Goal: Transaction & Acquisition: Purchase product/service

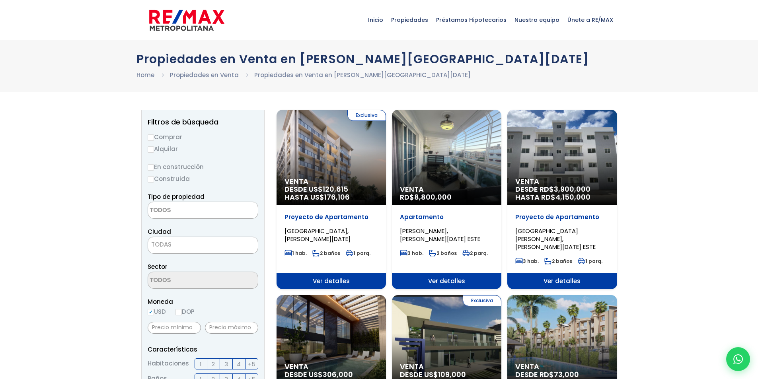
select select
click at [154, 138] on label "Comprar" at bounding box center [203, 137] width 111 height 10
click at [153, 136] on input "Comprar" at bounding box center [151, 138] width 6 height 6
radio input "true"
click at [180, 211] on textarea "Search" at bounding box center [186, 210] width 77 height 17
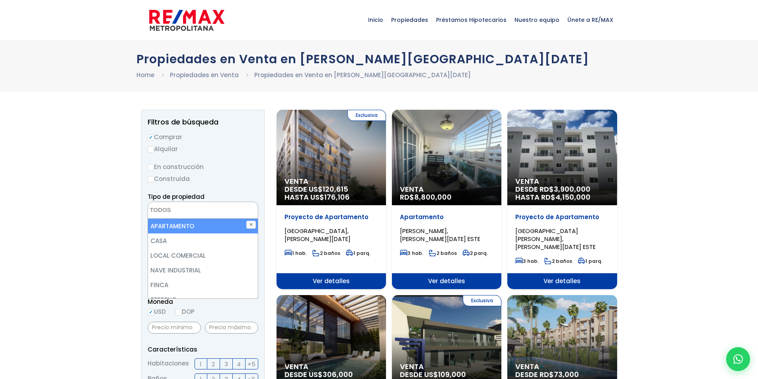
click at [189, 229] on li "APARTAMENTO" at bounding box center [203, 226] width 110 height 15
select select "apartment"
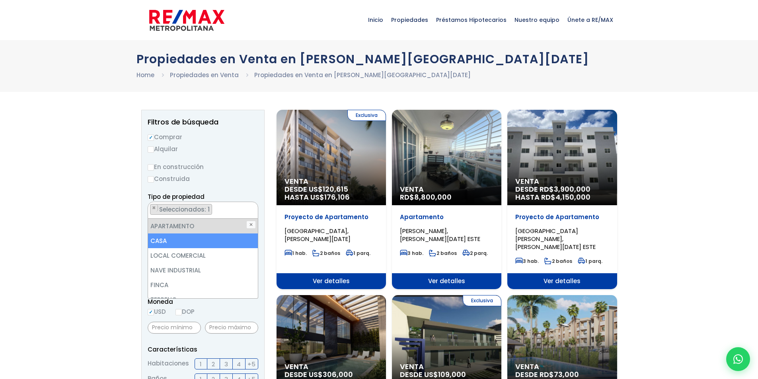
click at [166, 239] on li "CASA" at bounding box center [203, 241] width 110 height 15
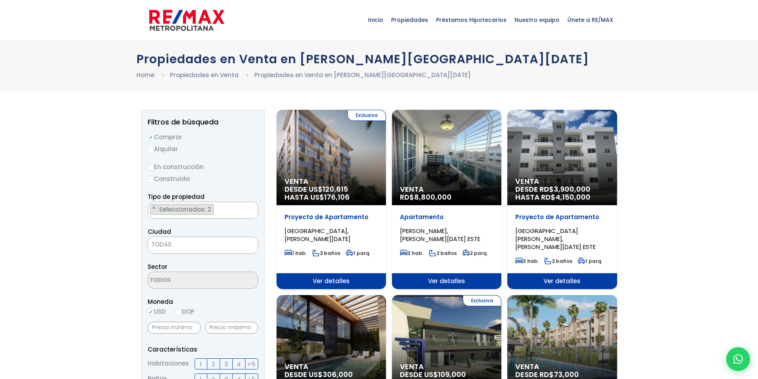
click at [178, 240] on span "TODAS" at bounding box center [203, 244] width 110 height 11
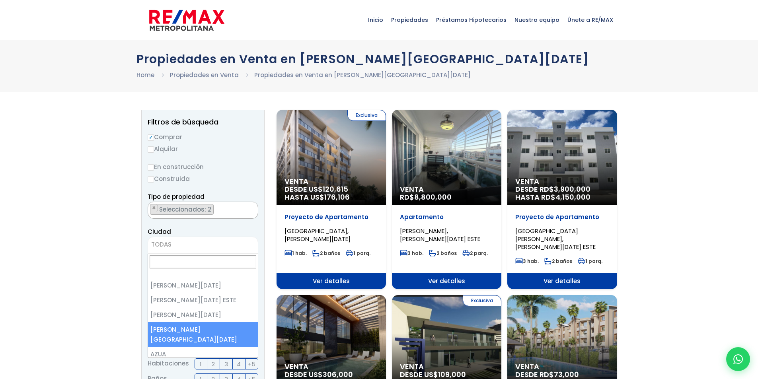
select select "150"
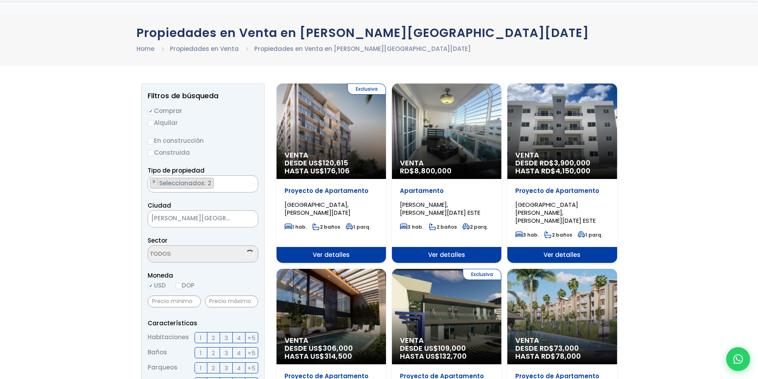
scroll to position [80, 0]
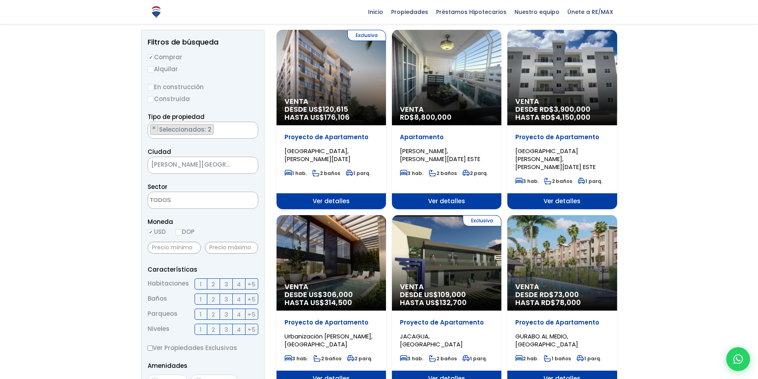
click at [209, 199] on textarea "Search" at bounding box center [186, 200] width 77 height 17
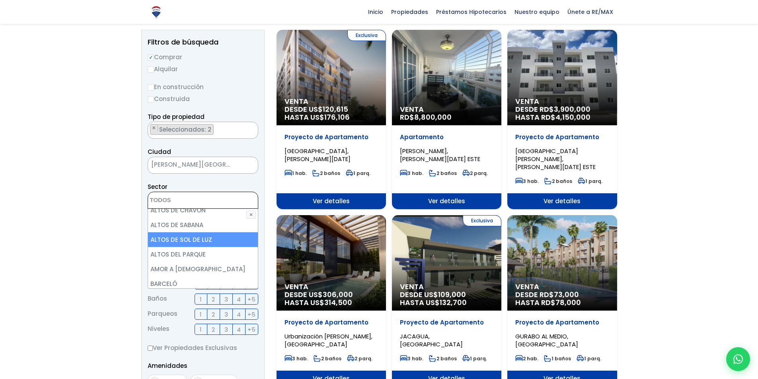
click at [199, 240] on li "ALTOS DE SOL DE LUZ" at bounding box center [203, 239] width 110 height 15
select select "13505"
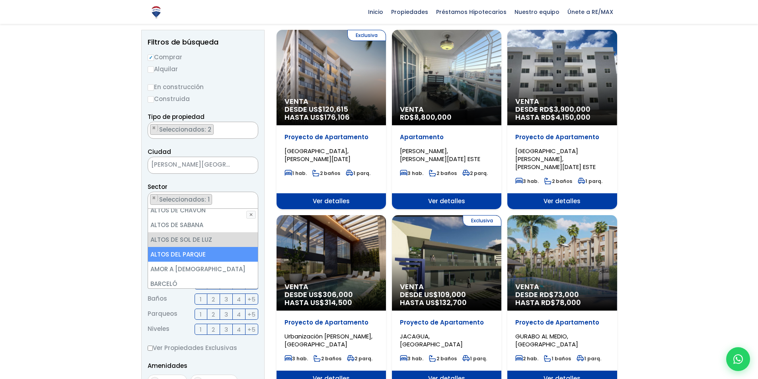
click at [198, 253] on li "ALTOS DEL PARQUE" at bounding box center [203, 254] width 110 height 15
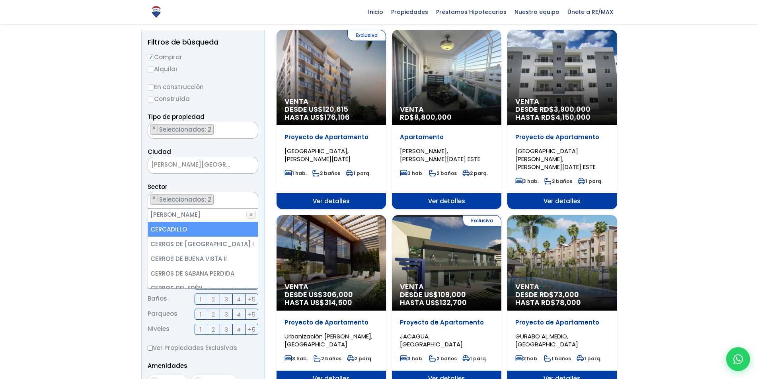
scroll to position [438, 0]
click at [216, 231] on li "CERROS DE BUENA VISTA I" at bounding box center [203, 230] width 110 height 15
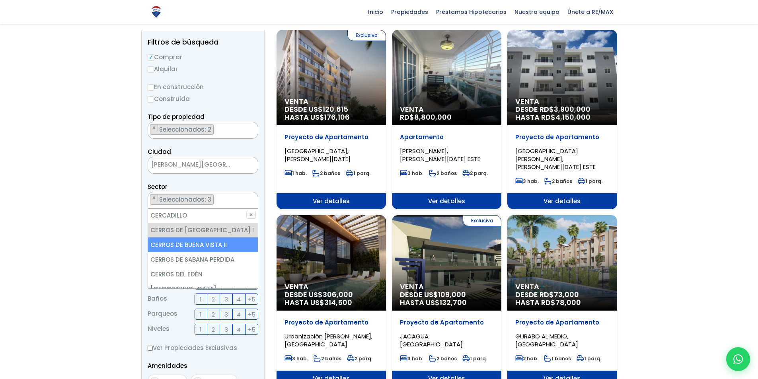
click at [214, 246] on li "CERROS DE BUENA VISTA II" at bounding box center [203, 245] width 110 height 15
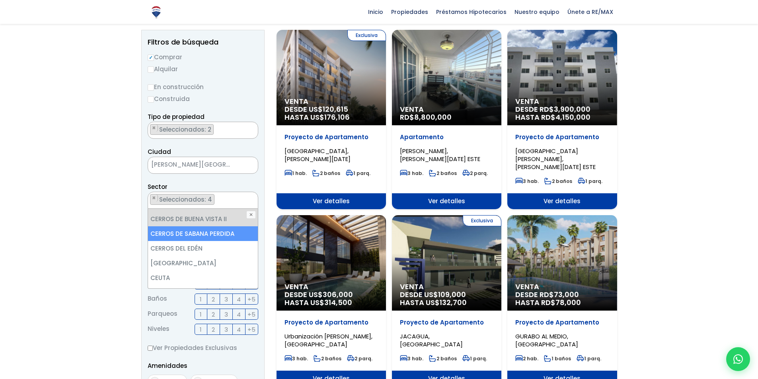
scroll to position [478, 0]
click at [189, 233] on li "CERROS DEL EDÉN" at bounding box center [203, 234] width 110 height 15
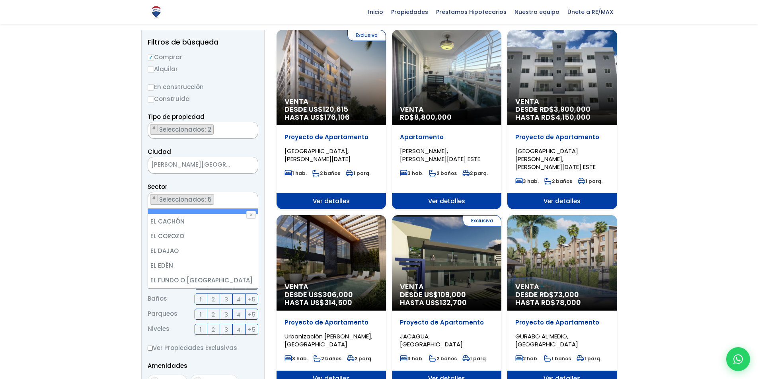
scroll to position [756, 0]
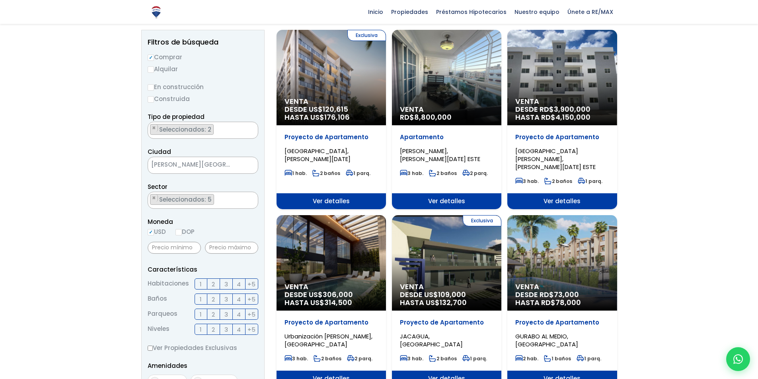
click at [182, 233] on input "DOP" at bounding box center [179, 232] width 6 height 6
radio input "true"
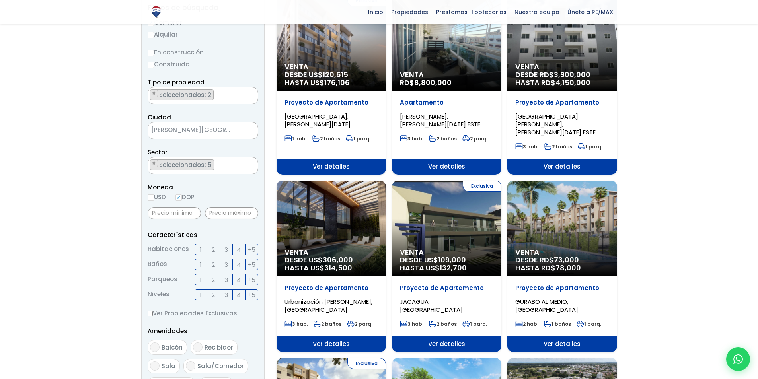
scroll to position [159, 0]
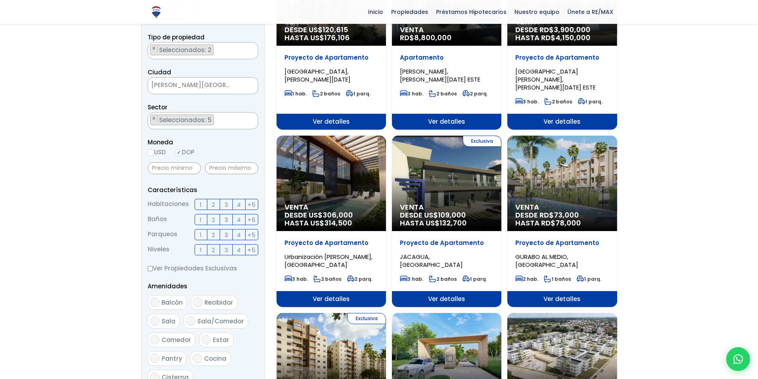
click at [225, 202] on span "3" at bounding box center [227, 205] width 4 height 10
click at [0, 0] on input "3" at bounding box center [0, 0] width 0 height 0
click at [214, 221] on span "2" at bounding box center [213, 220] width 3 height 10
click at [0, 0] on input "2" at bounding box center [0, 0] width 0 height 0
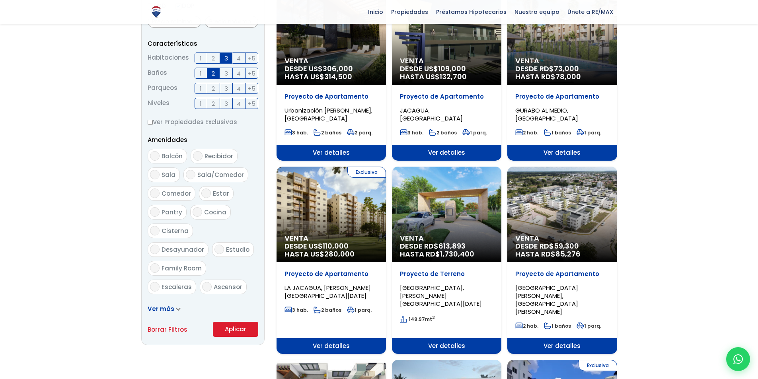
scroll to position [358, 0]
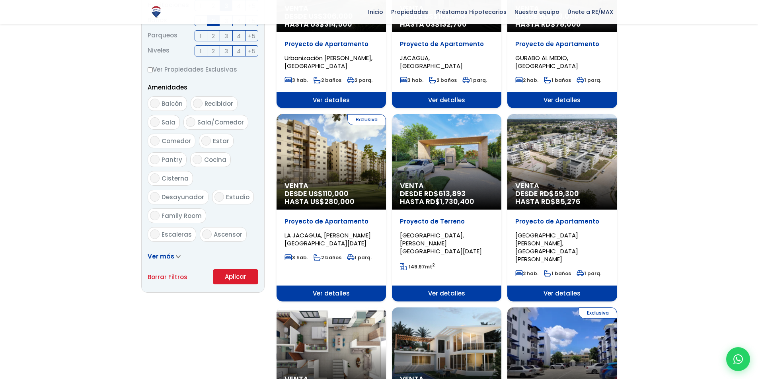
click at [224, 277] on button "Aplicar" at bounding box center [235, 277] width 45 height 15
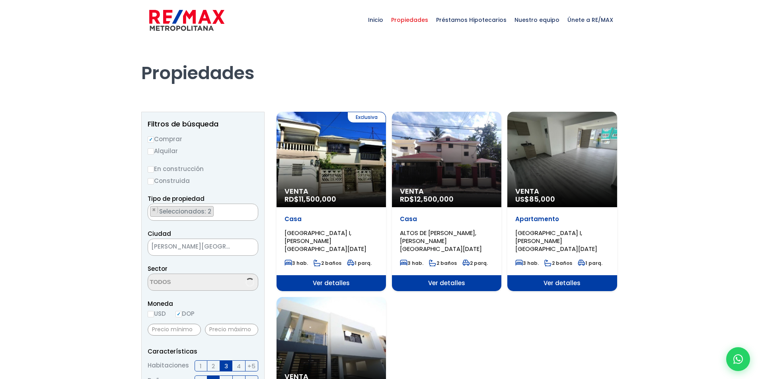
scroll to position [302, 0]
select select "13505"
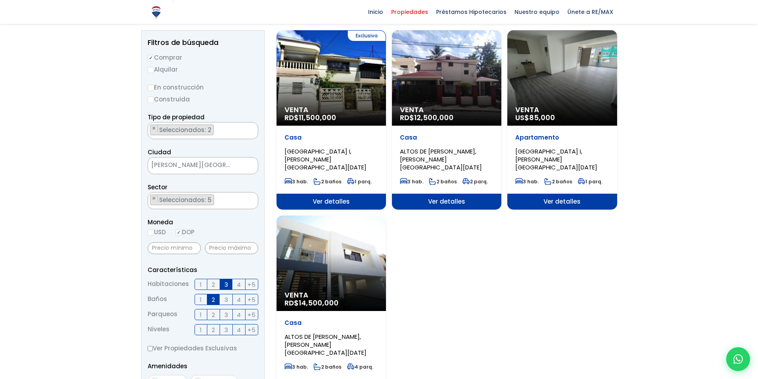
scroll to position [80, 0]
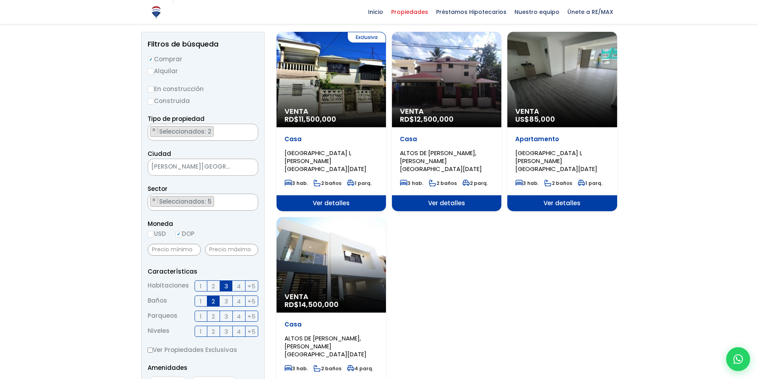
click at [386, 90] on div "Venta US$ 85,000" at bounding box center [331, 80] width 109 height 96
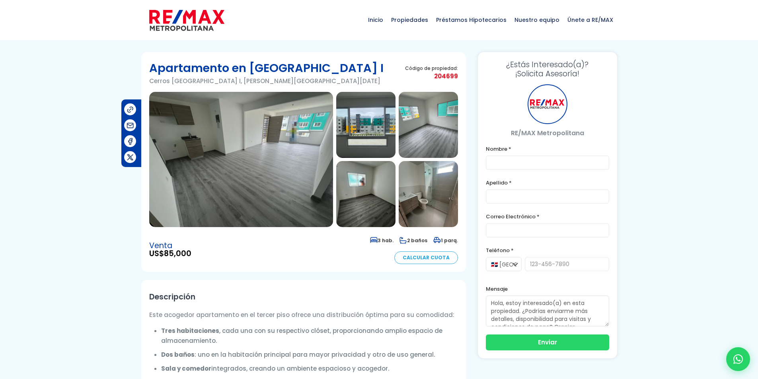
click at [253, 168] on img at bounding box center [241, 159] width 184 height 135
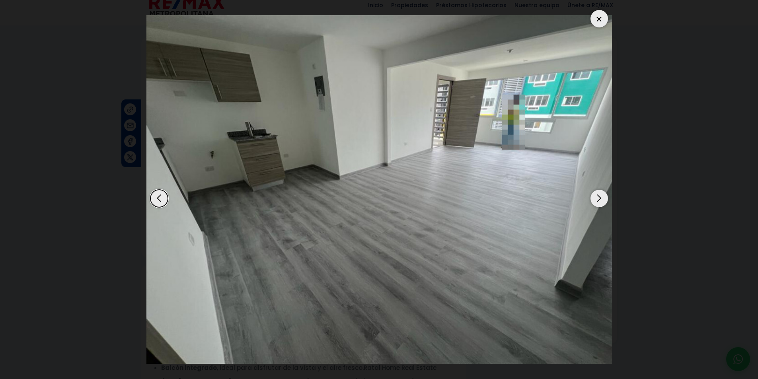
scroll to position [16, 0]
click at [592, 196] on div "Next slide" at bounding box center [600, 199] width 18 height 18
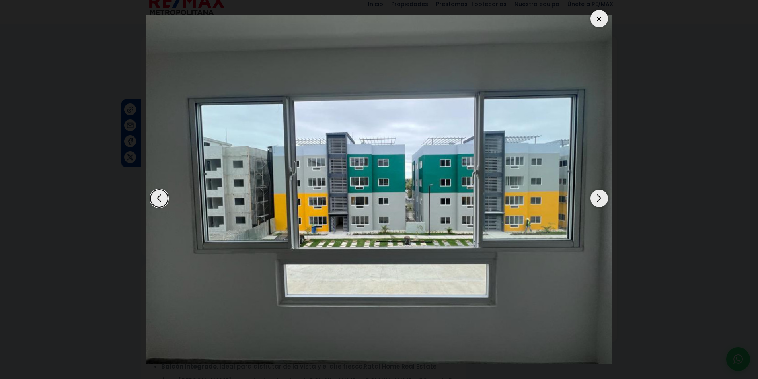
click at [593, 198] on div "Next slide" at bounding box center [600, 199] width 18 height 18
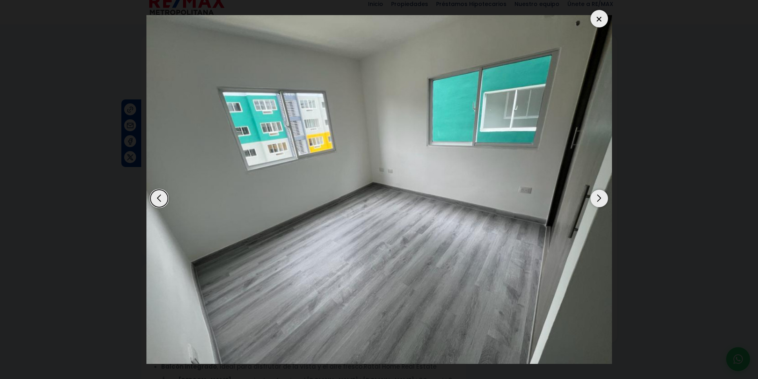
click at [594, 199] on div "Next slide" at bounding box center [600, 199] width 18 height 18
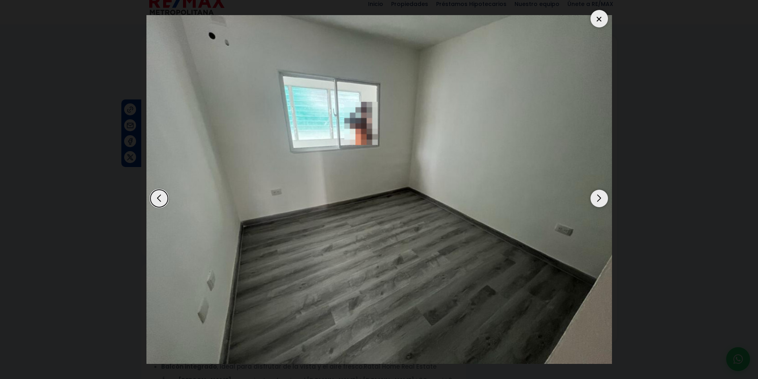
click at [594, 199] on div "Next slide" at bounding box center [600, 199] width 18 height 18
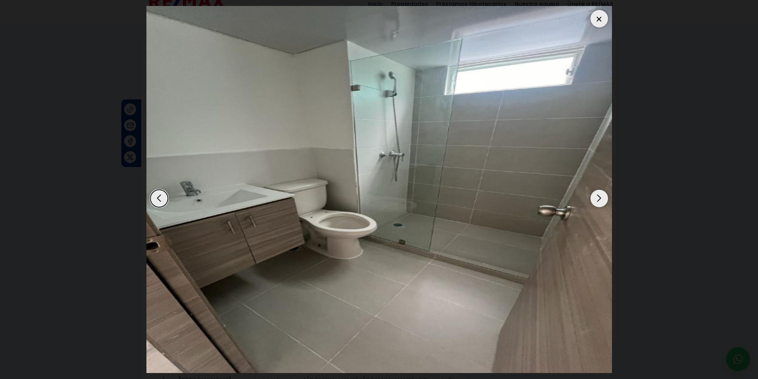
click at [594, 199] on div "Next slide" at bounding box center [600, 199] width 18 height 18
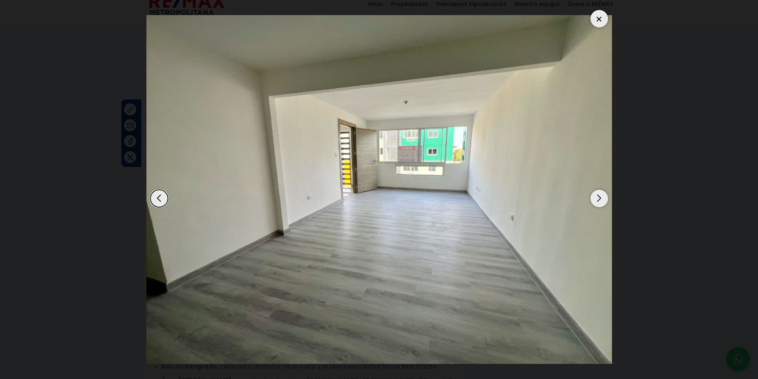
click at [594, 199] on div "Next slide" at bounding box center [600, 199] width 18 height 18
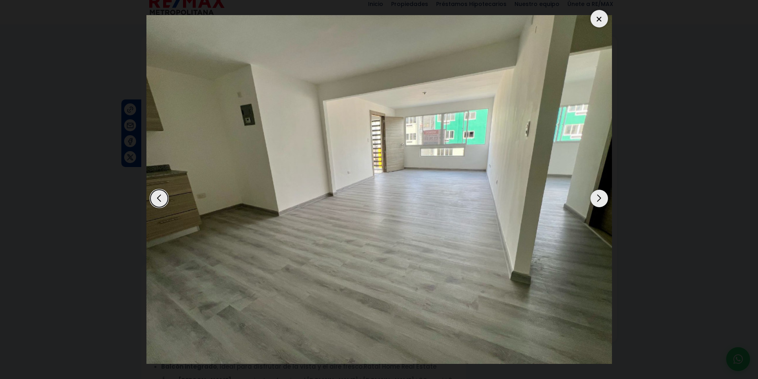
click at [594, 199] on div "Next slide" at bounding box center [600, 199] width 18 height 18
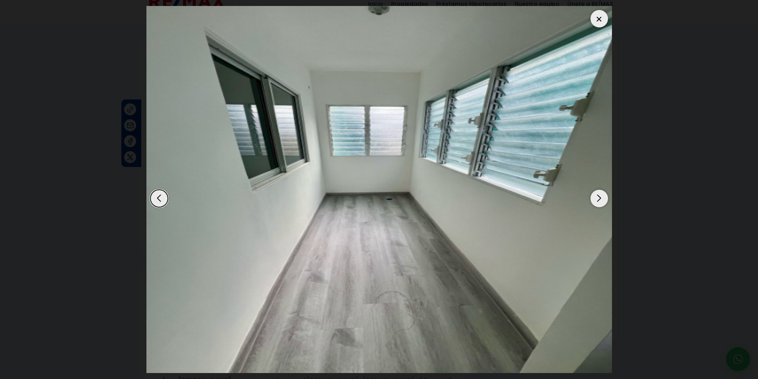
click at [594, 199] on div "Next slide" at bounding box center [600, 199] width 18 height 18
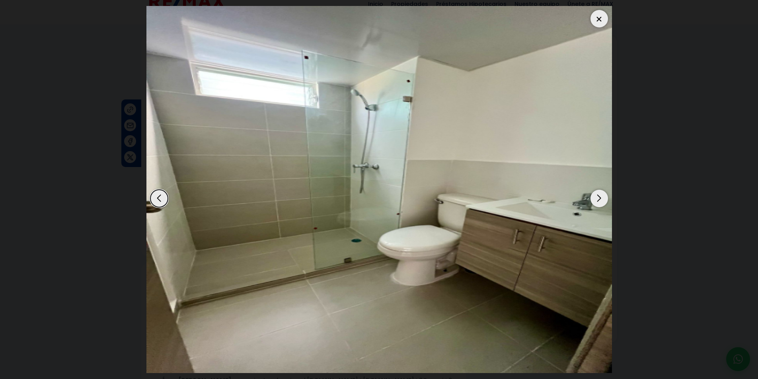
click at [594, 199] on div "Next slide" at bounding box center [600, 199] width 18 height 18
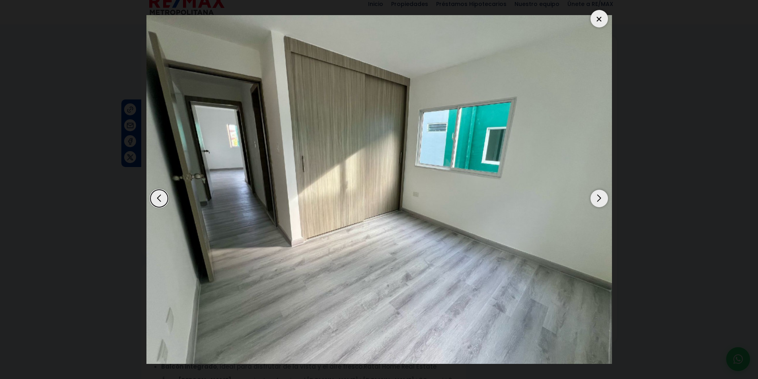
click at [594, 199] on div "Next slide" at bounding box center [600, 199] width 18 height 18
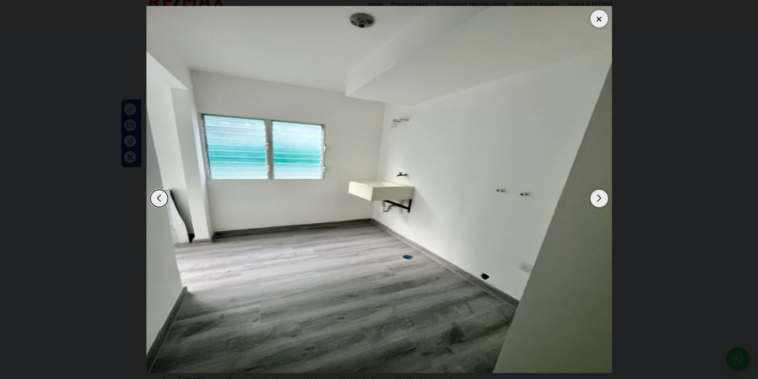
click at [594, 199] on div "Next slide" at bounding box center [600, 199] width 18 height 18
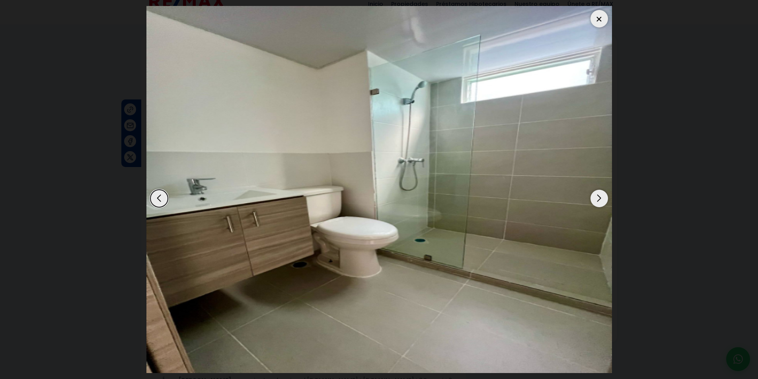
click at [594, 199] on div "Next slide" at bounding box center [600, 199] width 18 height 18
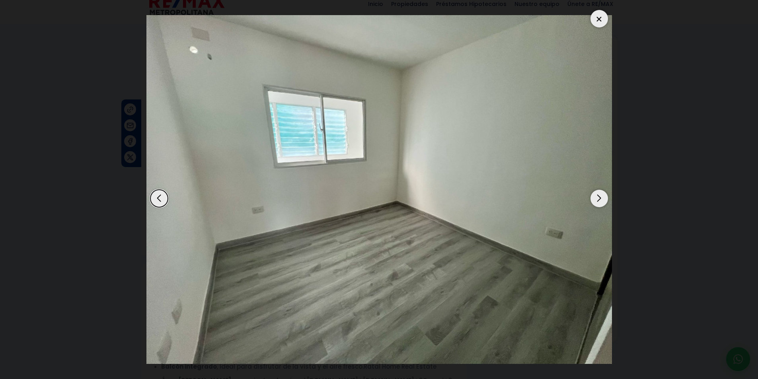
click at [594, 199] on div "Next slide" at bounding box center [600, 199] width 18 height 18
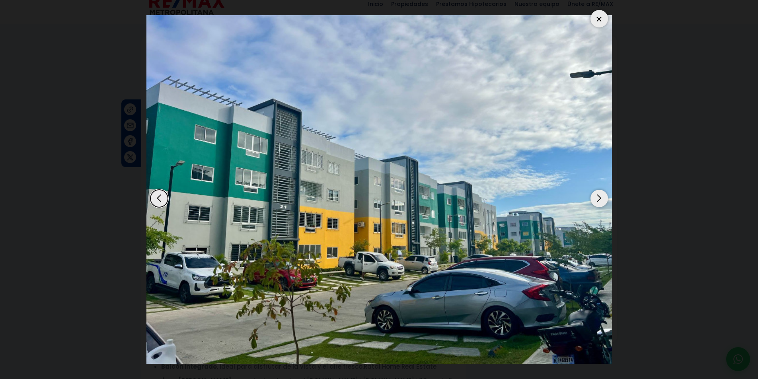
click at [594, 199] on div "Next slide" at bounding box center [600, 199] width 18 height 18
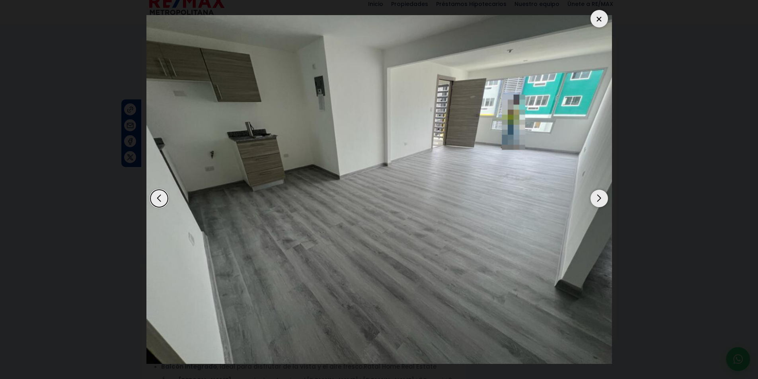
click at [594, 199] on div "Next slide" at bounding box center [600, 199] width 18 height 18
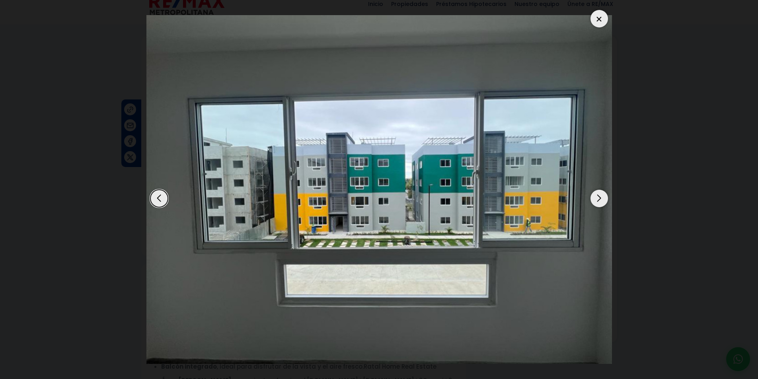
click at [599, 16] on div at bounding box center [600, 19] width 18 height 18
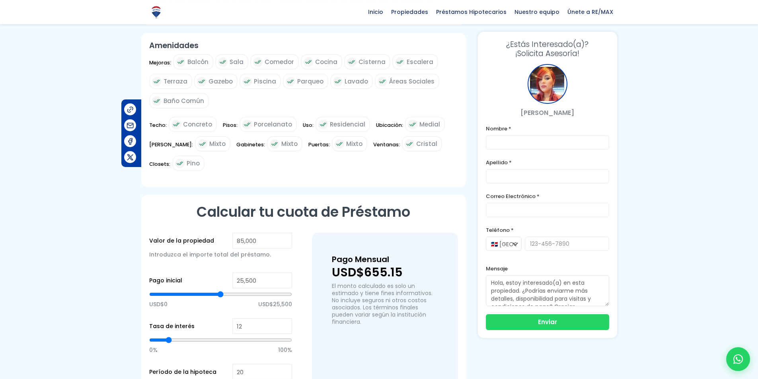
scroll to position [481, 0]
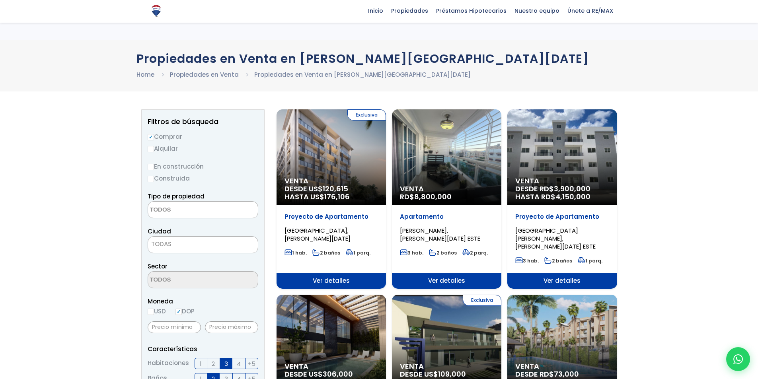
select select "150"
